Goal: Task Accomplishment & Management: Use online tool/utility

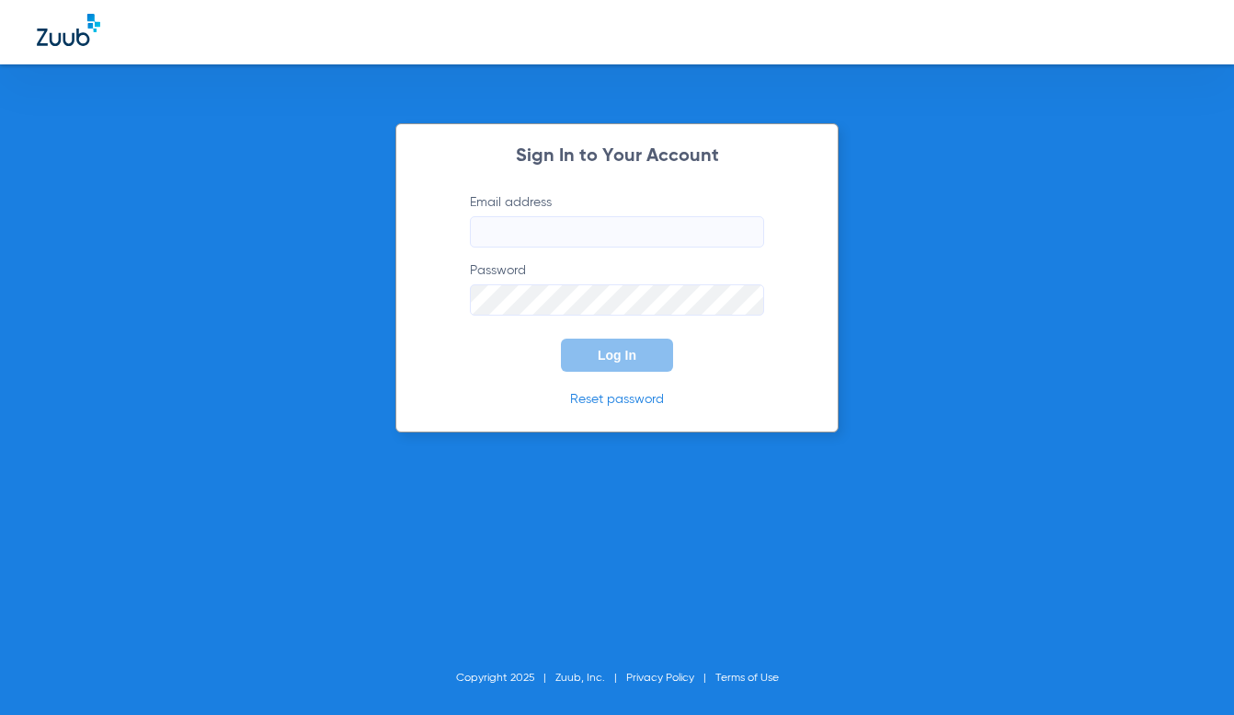
type input "[EMAIL_ADDRESS][DOMAIN_NAME]"
click at [611, 360] on span "Log In" at bounding box center [617, 355] width 39 height 15
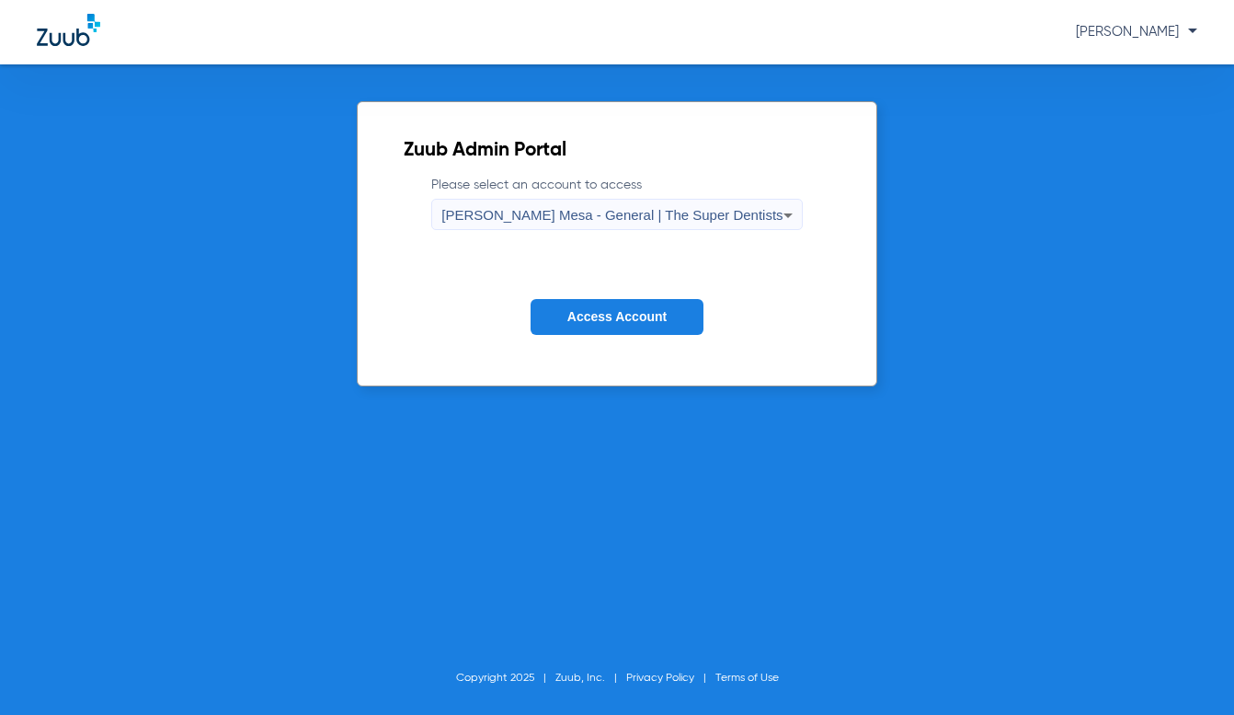
click at [619, 317] on span "Access Account" at bounding box center [617, 316] width 99 height 15
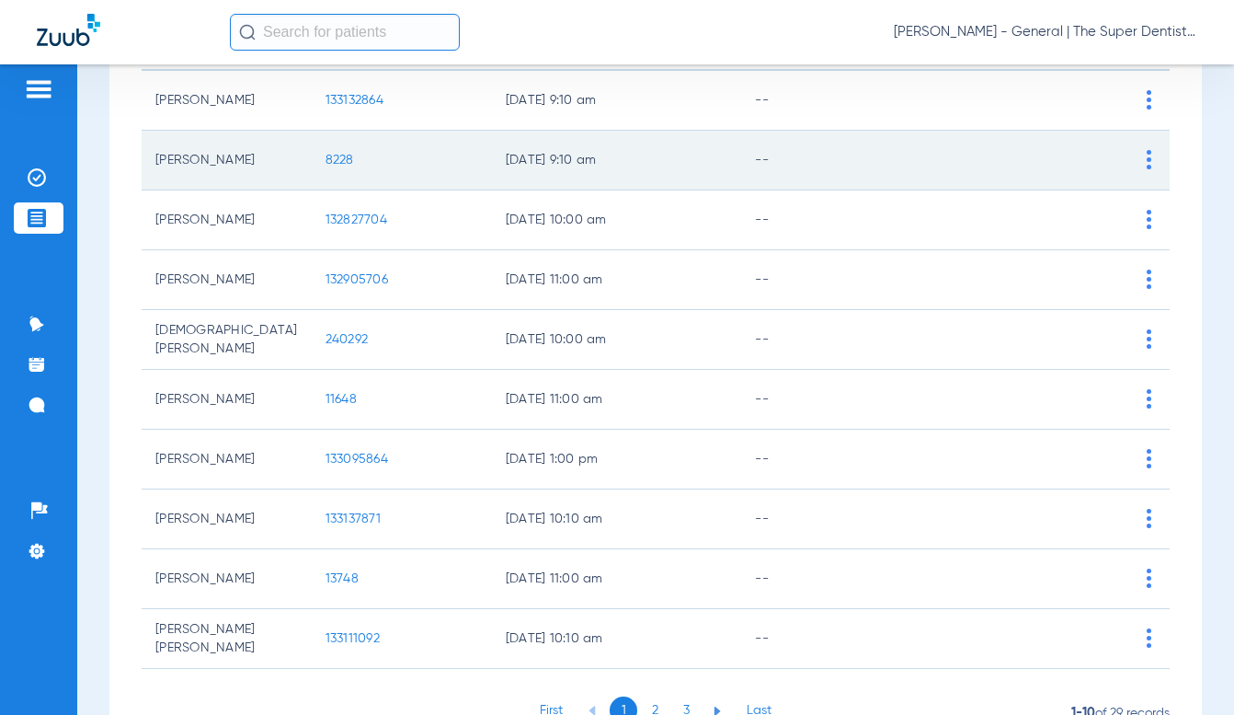
scroll to position [315, 0]
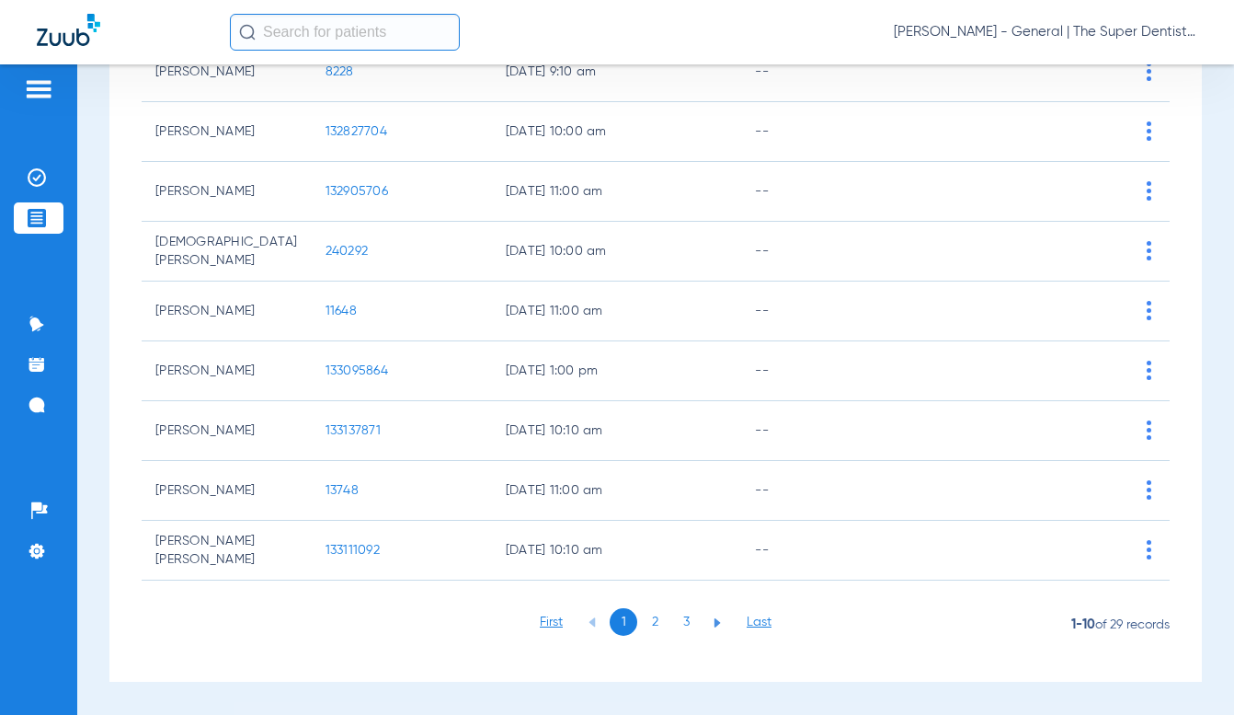
click at [651, 620] on li "2" at bounding box center [655, 622] width 28 height 28
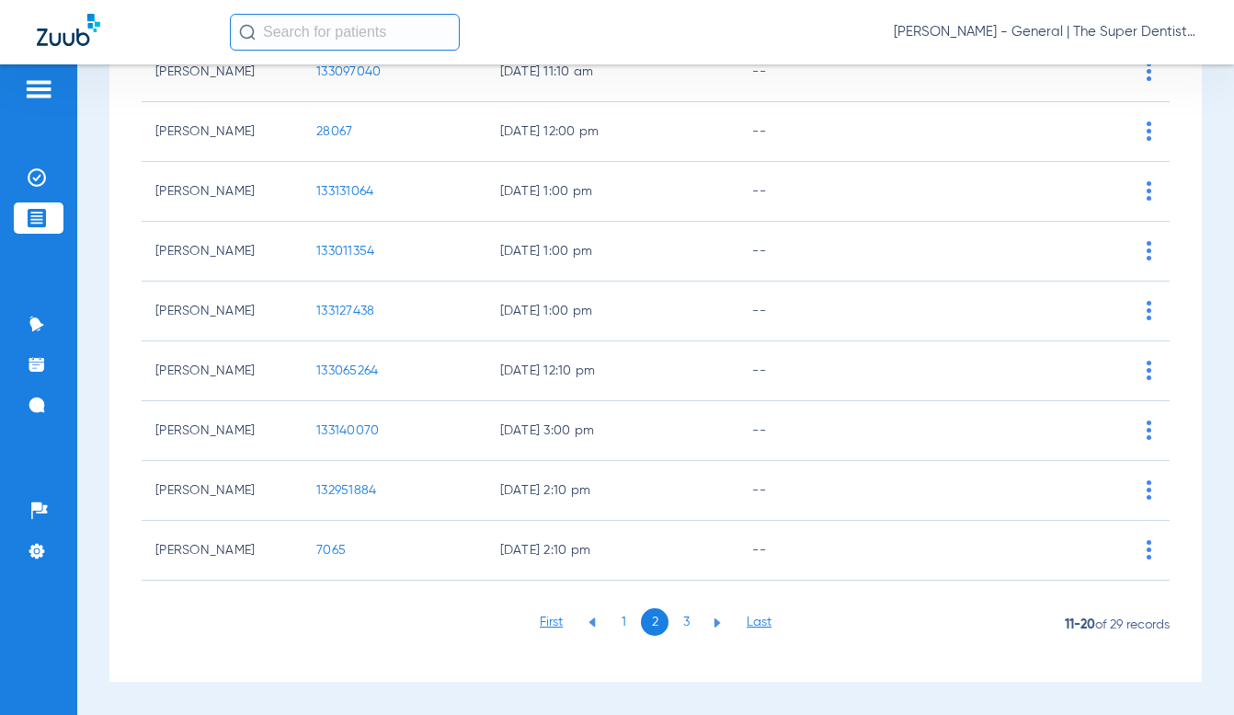
click at [676, 625] on li "3" at bounding box center [686, 622] width 28 height 28
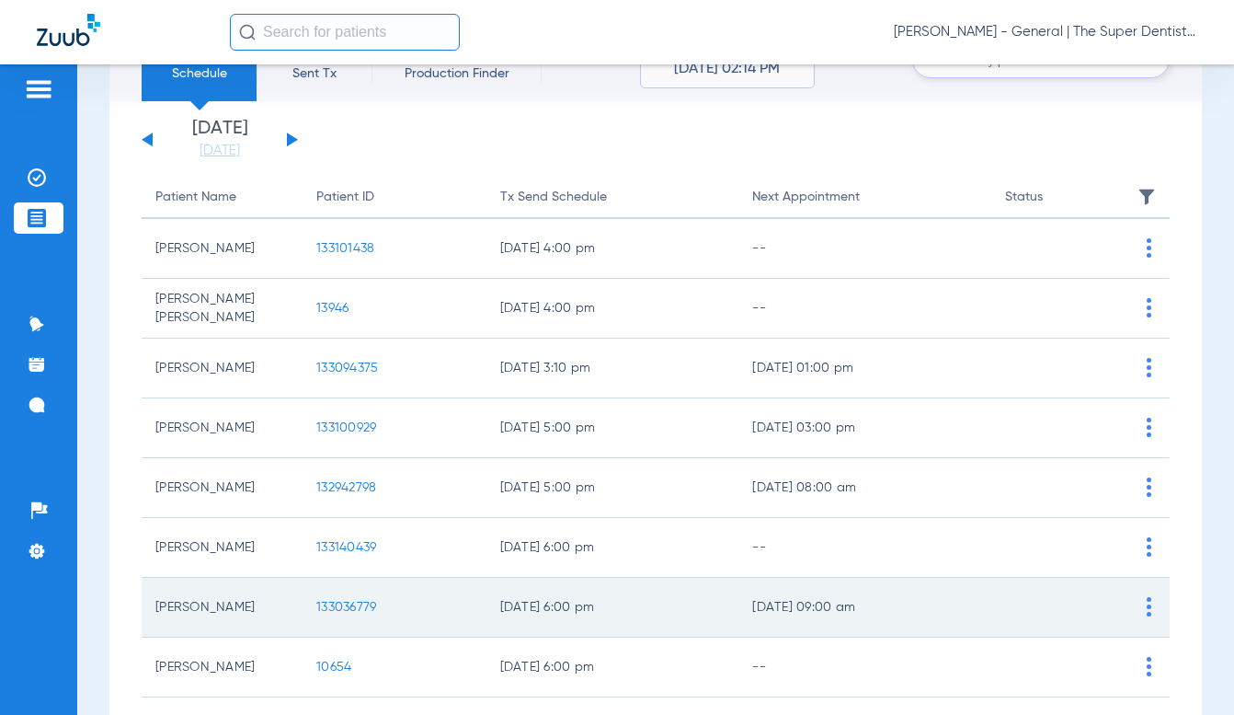
scroll to position [0, 0]
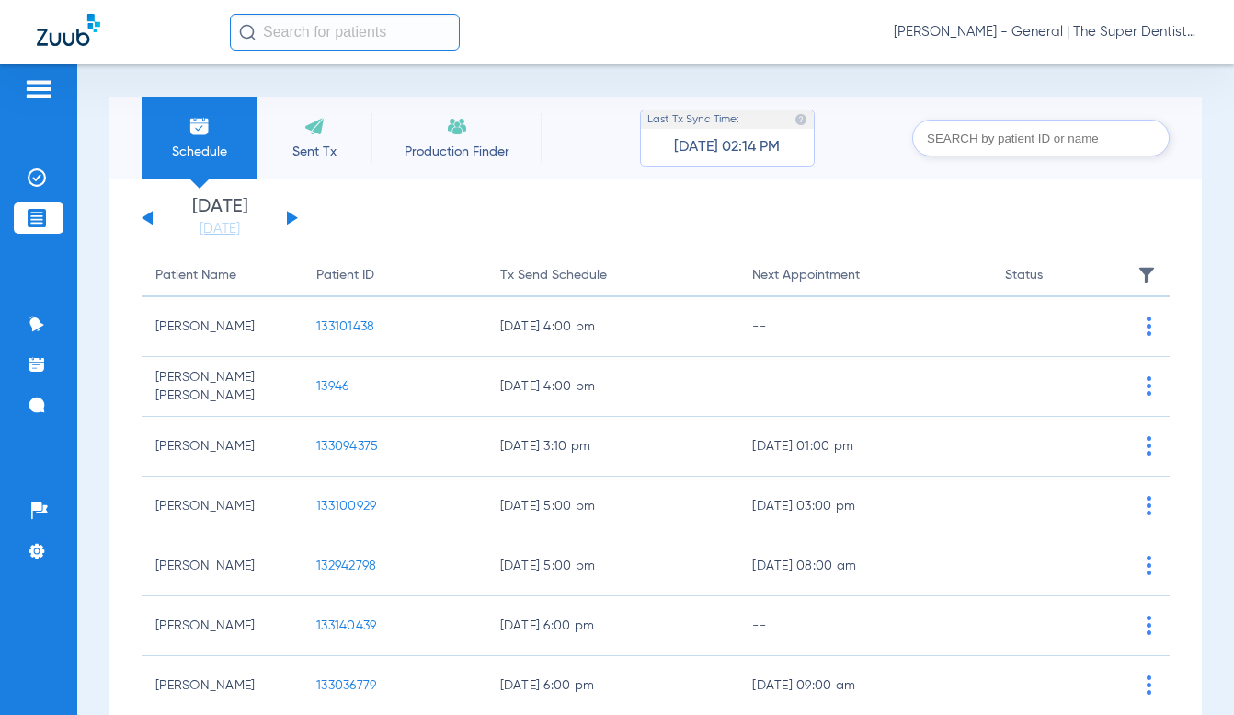
click at [292, 34] on input "text" at bounding box center [345, 32] width 230 height 37
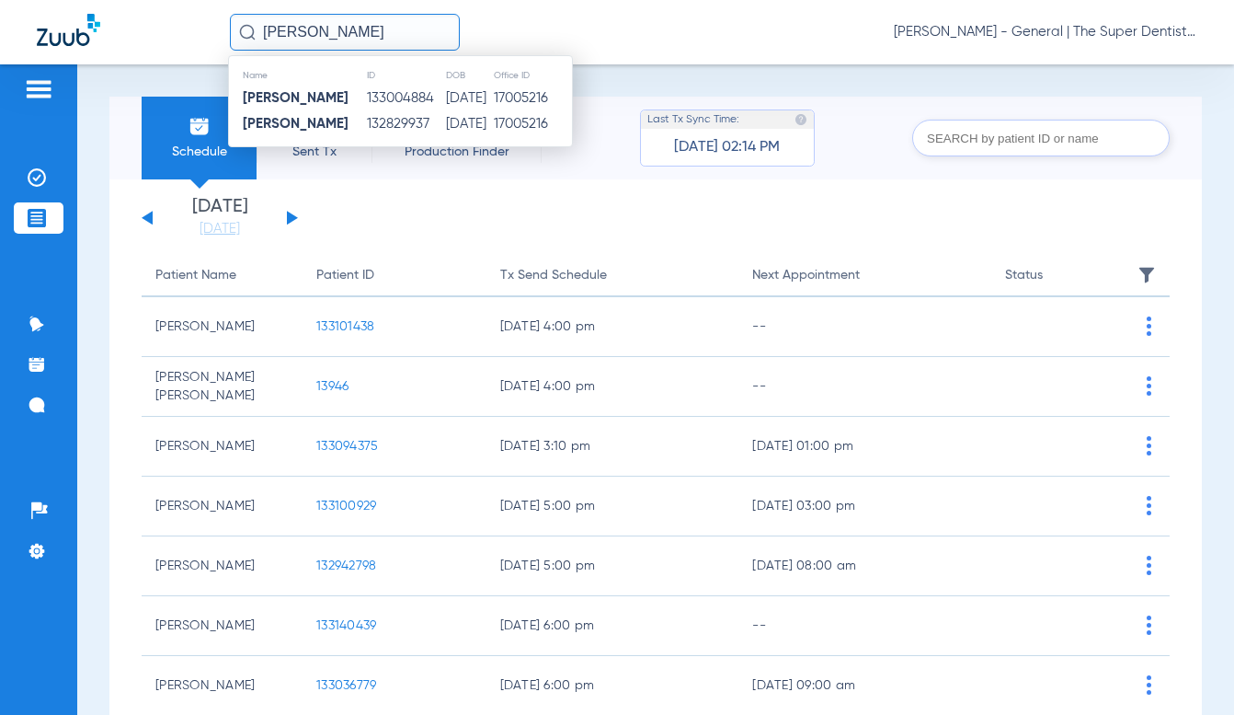
type input "[PERSON_NAME]"
click at [417, 109] on td "133004884" at bounding box center [405, 99] width 79 height 26
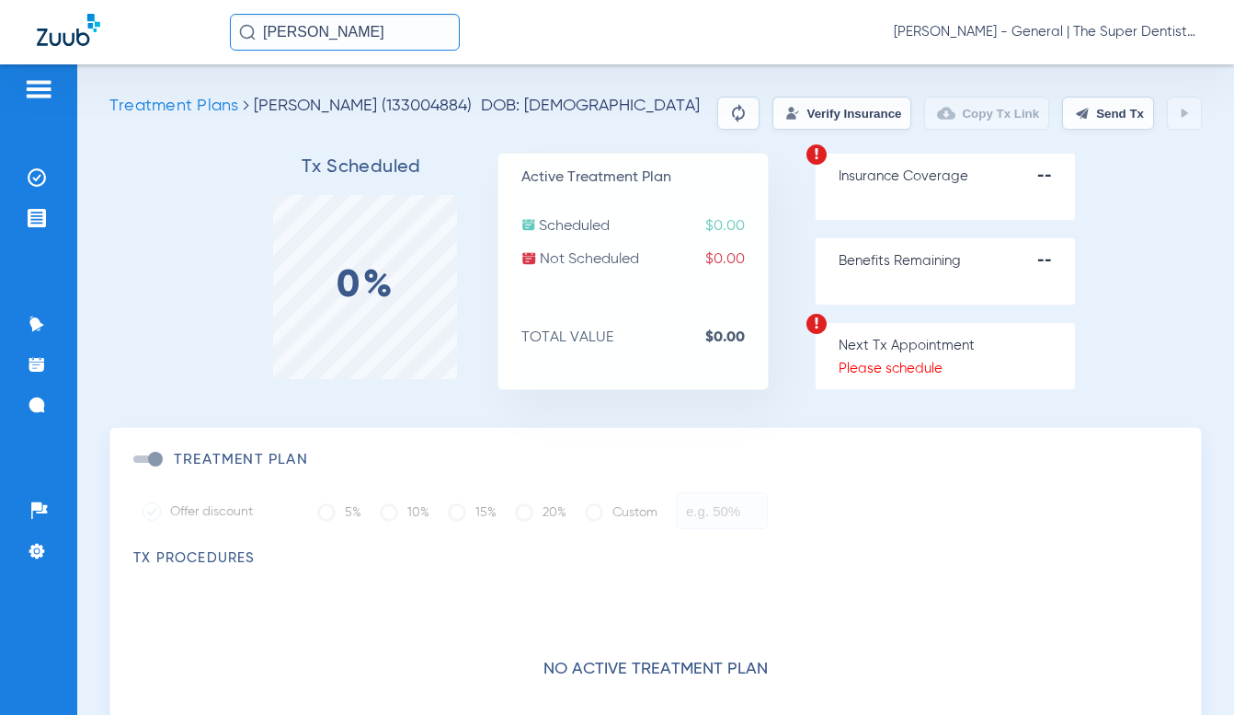
click at [817, 119] on button "Verify Insurance" at bounding box center [842, 113] width 139 height 33
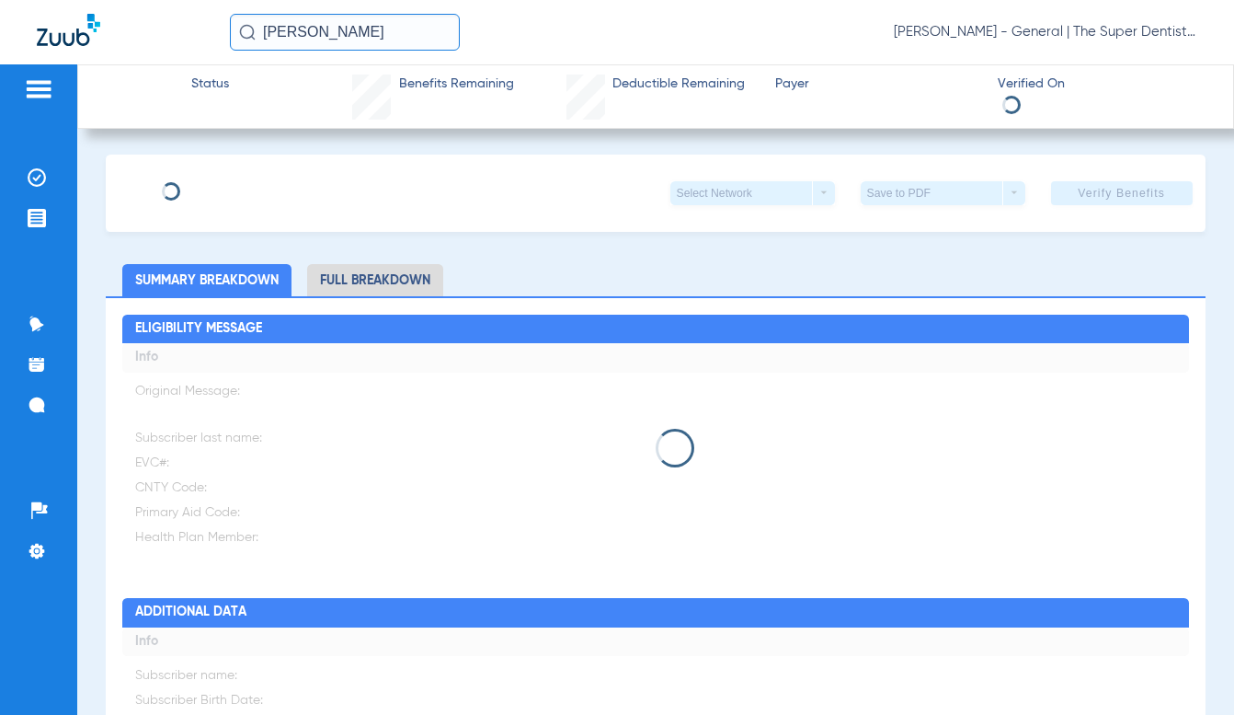
type input "[PERSON_NAME]"
type input "[DATE]"
type input "97691093G"
type input "Medical"
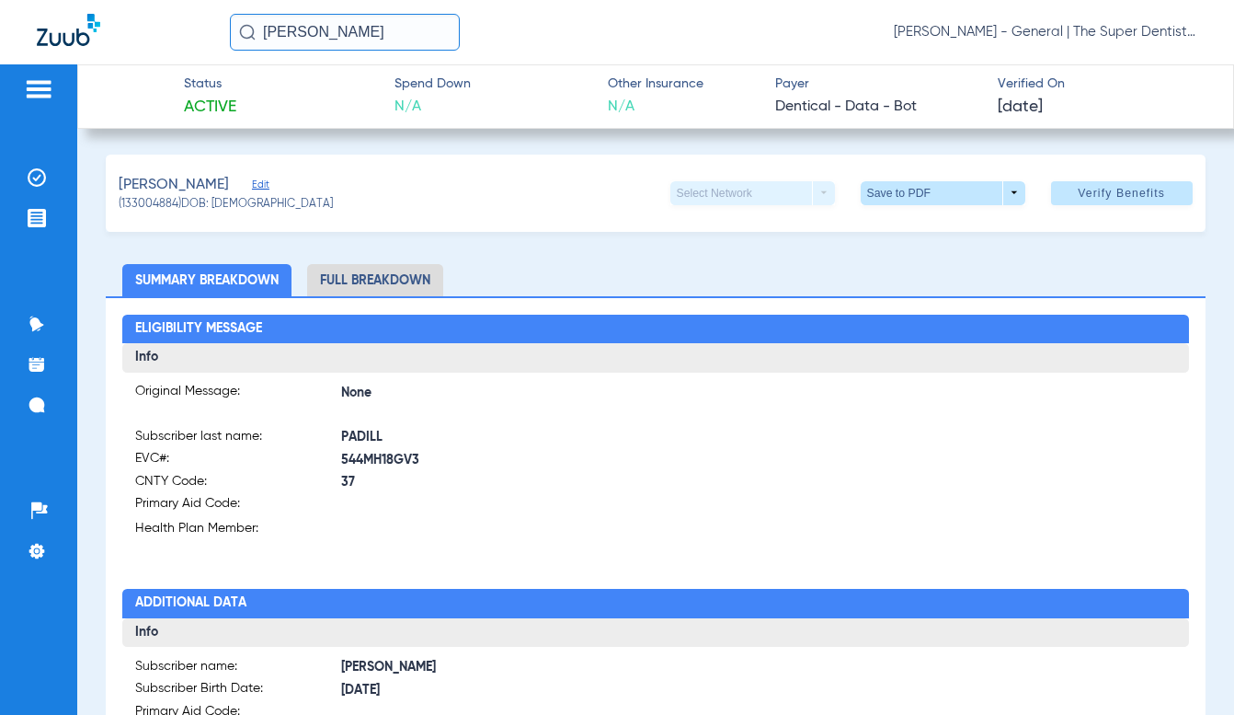
click at [269, 185] on span "Edit" at bounding box center [260, 186] width 17 height 17
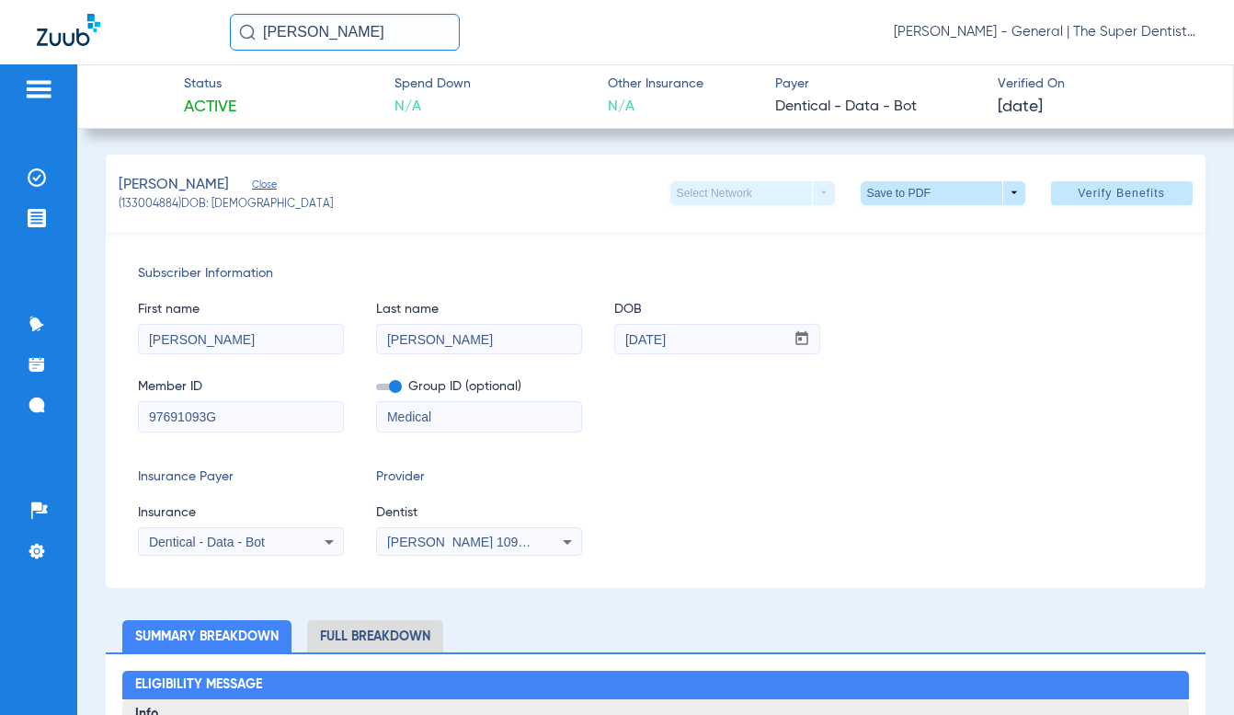
click at [333, 545] on icon at bounding box center [329, 542] width 22 height 22
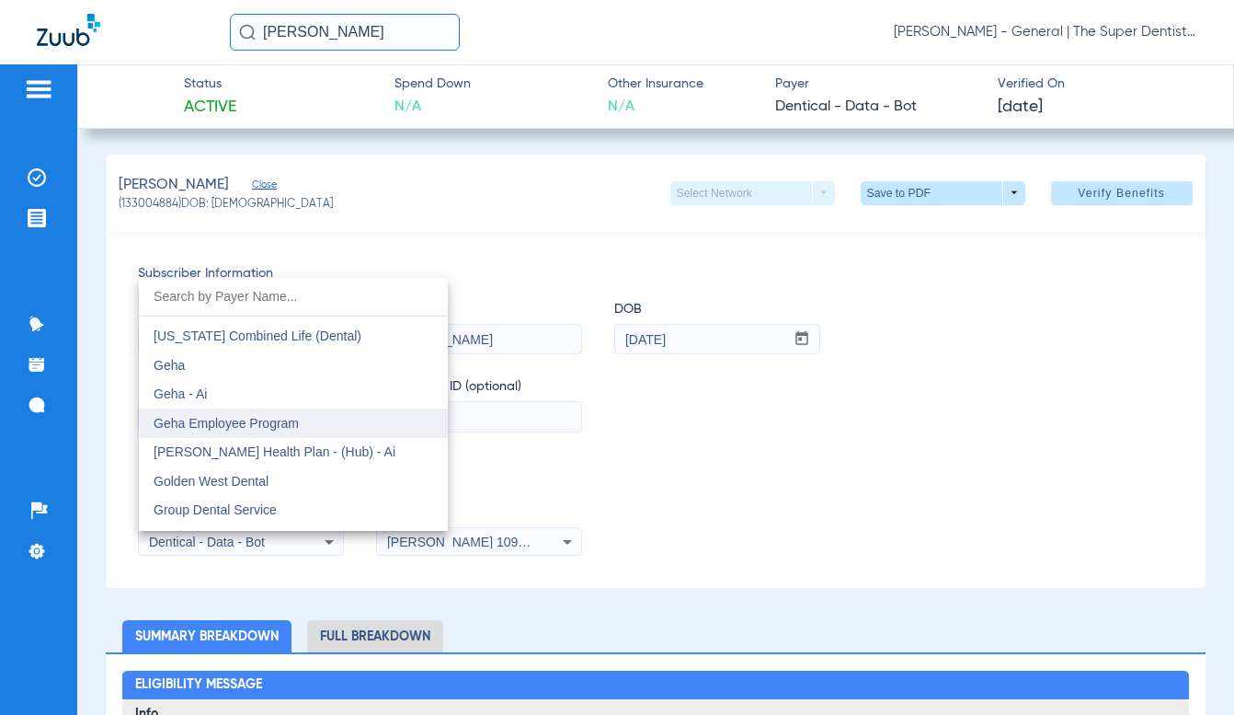
scroll to position [6143, 0]
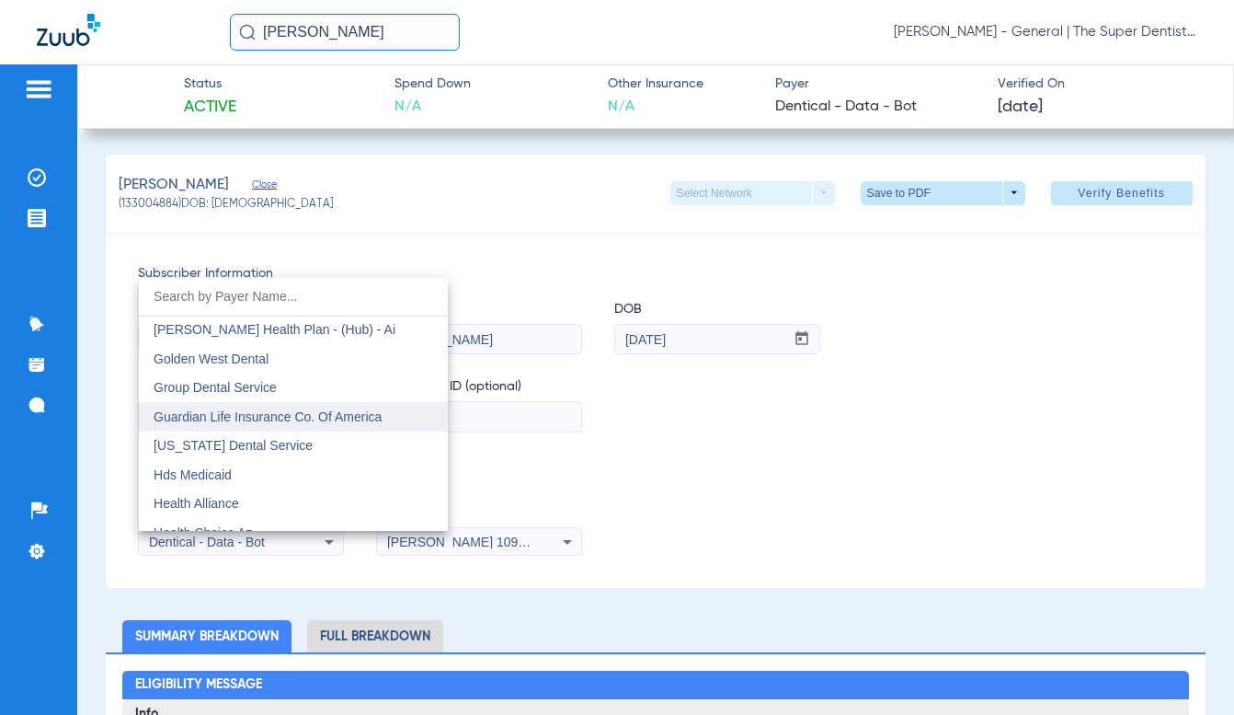
click at [241, 417] on span "Guardian Life Insurance Co. Of America" at bounding box center [268, 416] width 228 height 15
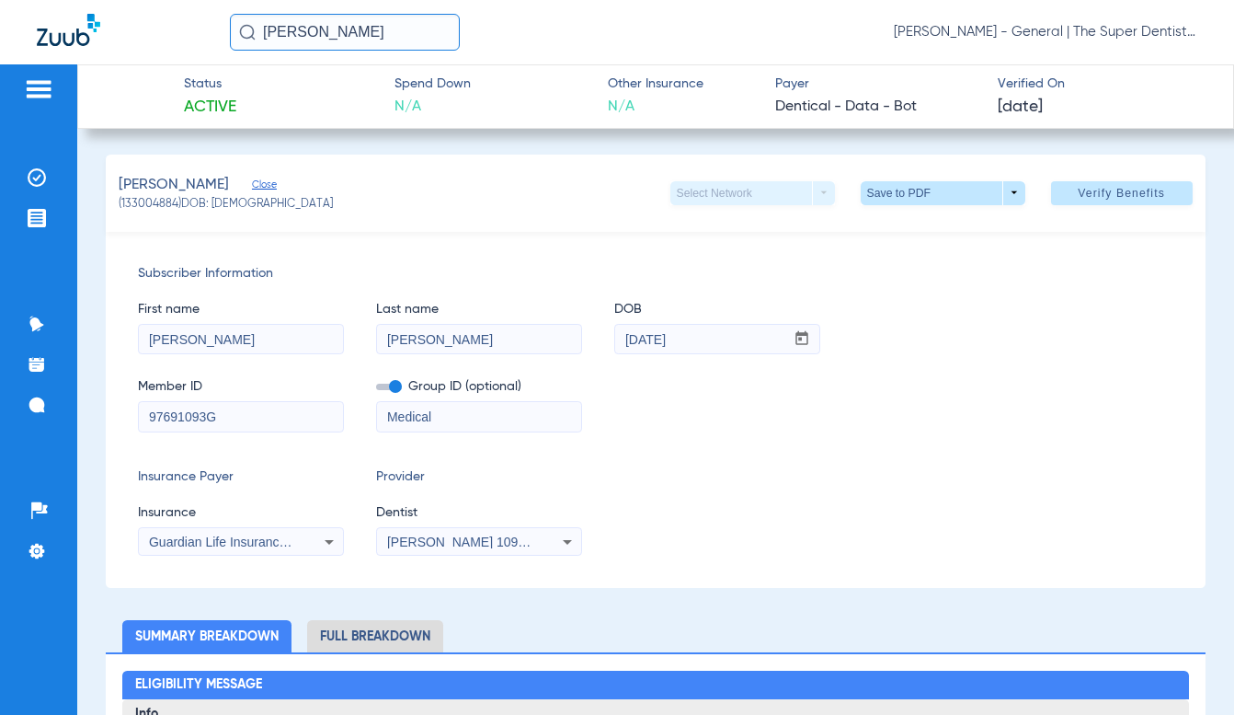
drag, startPoint x: 235, startPoint y: 417, endPoint x: 63, endPoint y: 423, distance: 172.1
type input "941031590"
click at [358, 29] on input "[PERSON_NAME]" at bounding box center [345, 32] width 230 height 37
